Goal: Task Accomplishment & Management: Manage account settings

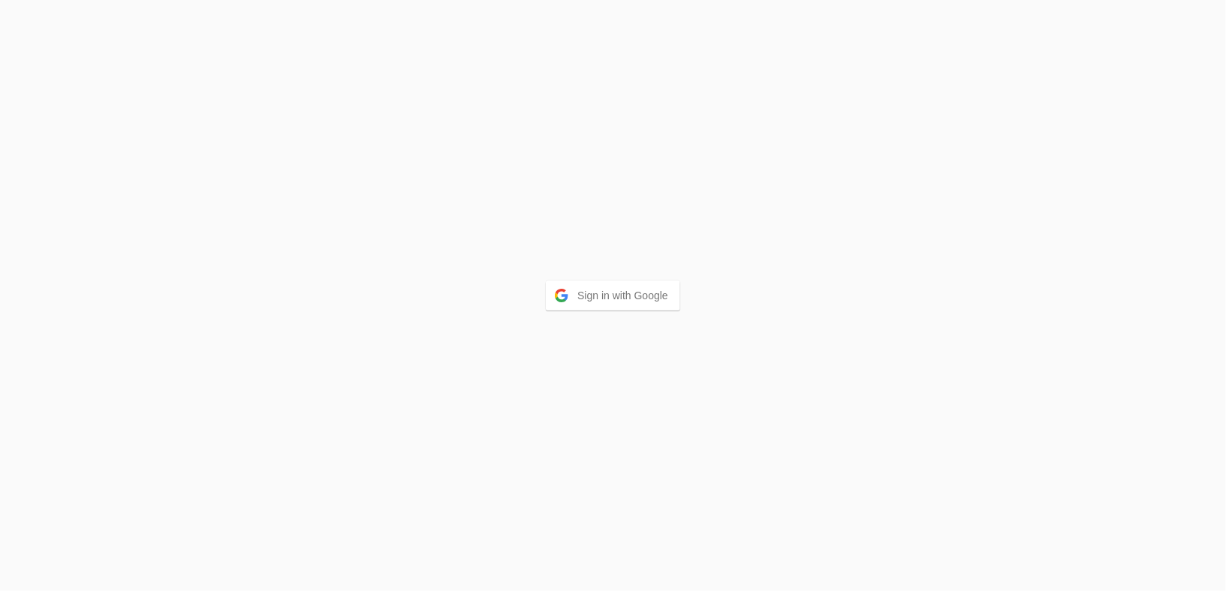
click at [593, 274] on div "Sign in with Google" at bounding box center [613, 295] width 1226 height 591
click at [589, 306] on button "Sign in with Google" at bounding box center [613, 296] width 134 height 30
